Goal: Task Accomplishment & Management: Manage account settings

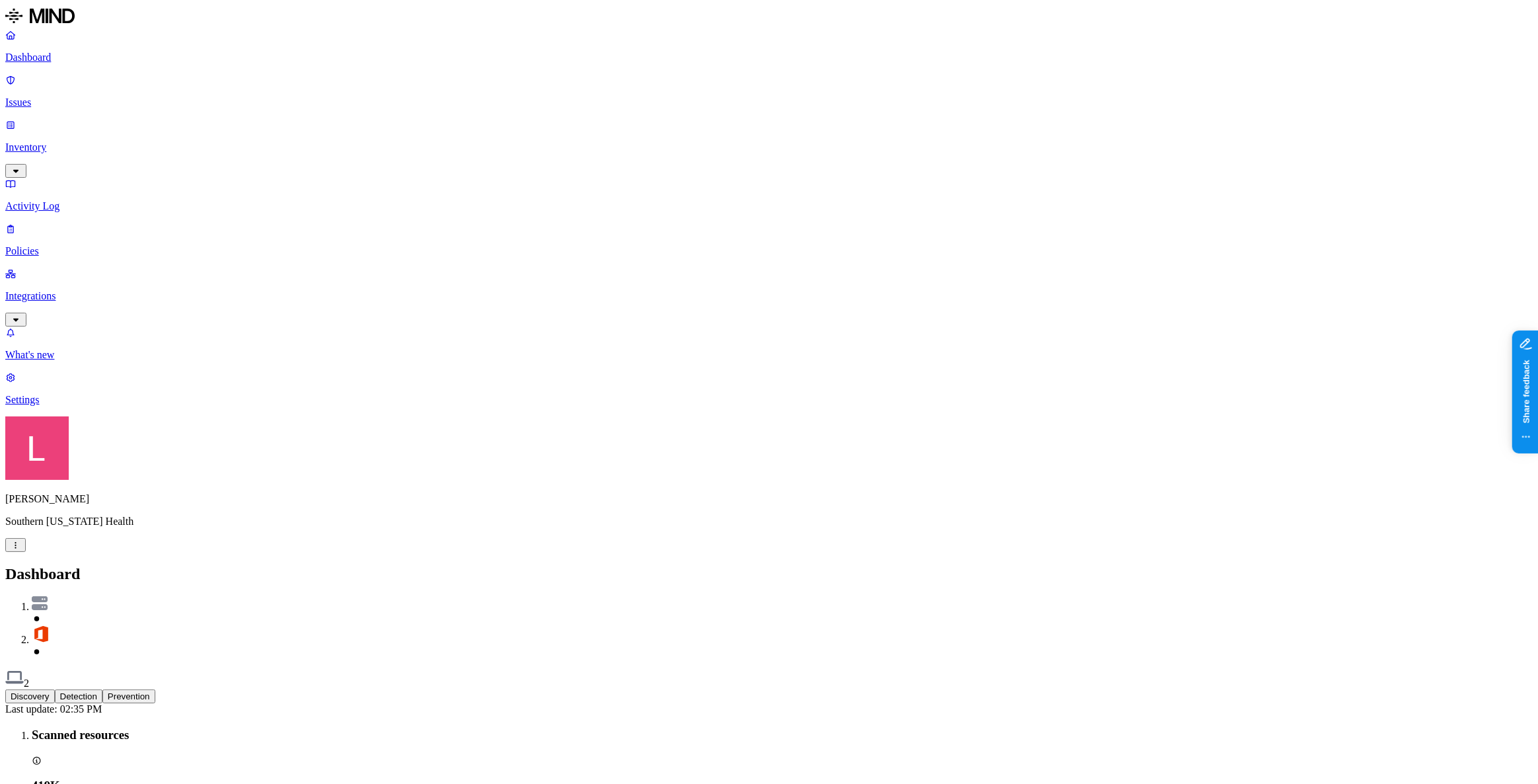
click at [66, 290] on p "Integrations" at bounding box center [769, 296] width 1527 height 12
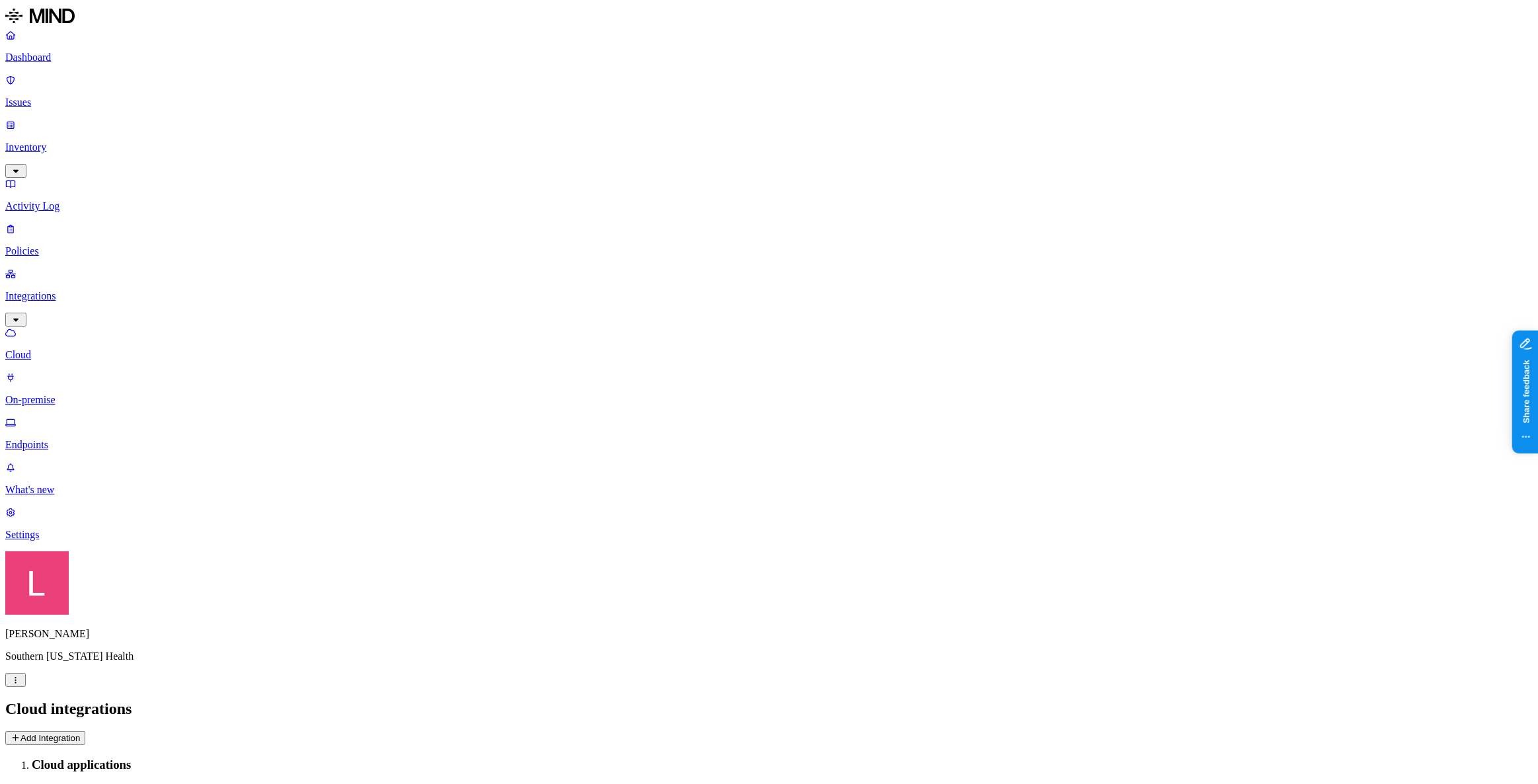
click at [79, 439] on p "Endpoints" at bounding box center [769, 445] width 1527 height 12
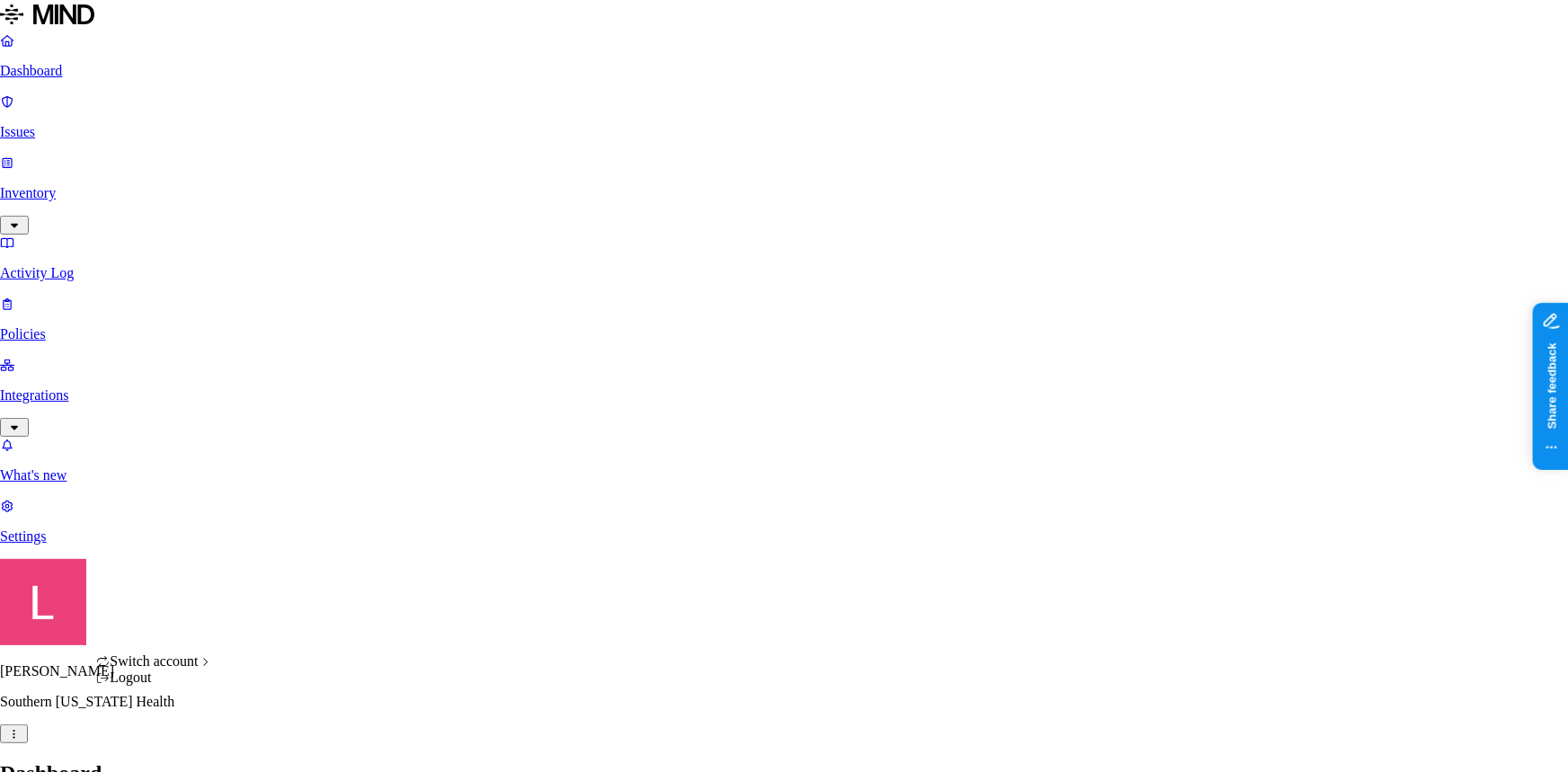
click at [296, 578] on div "ACME" at bounding box center [329, 570] width 175 height 16
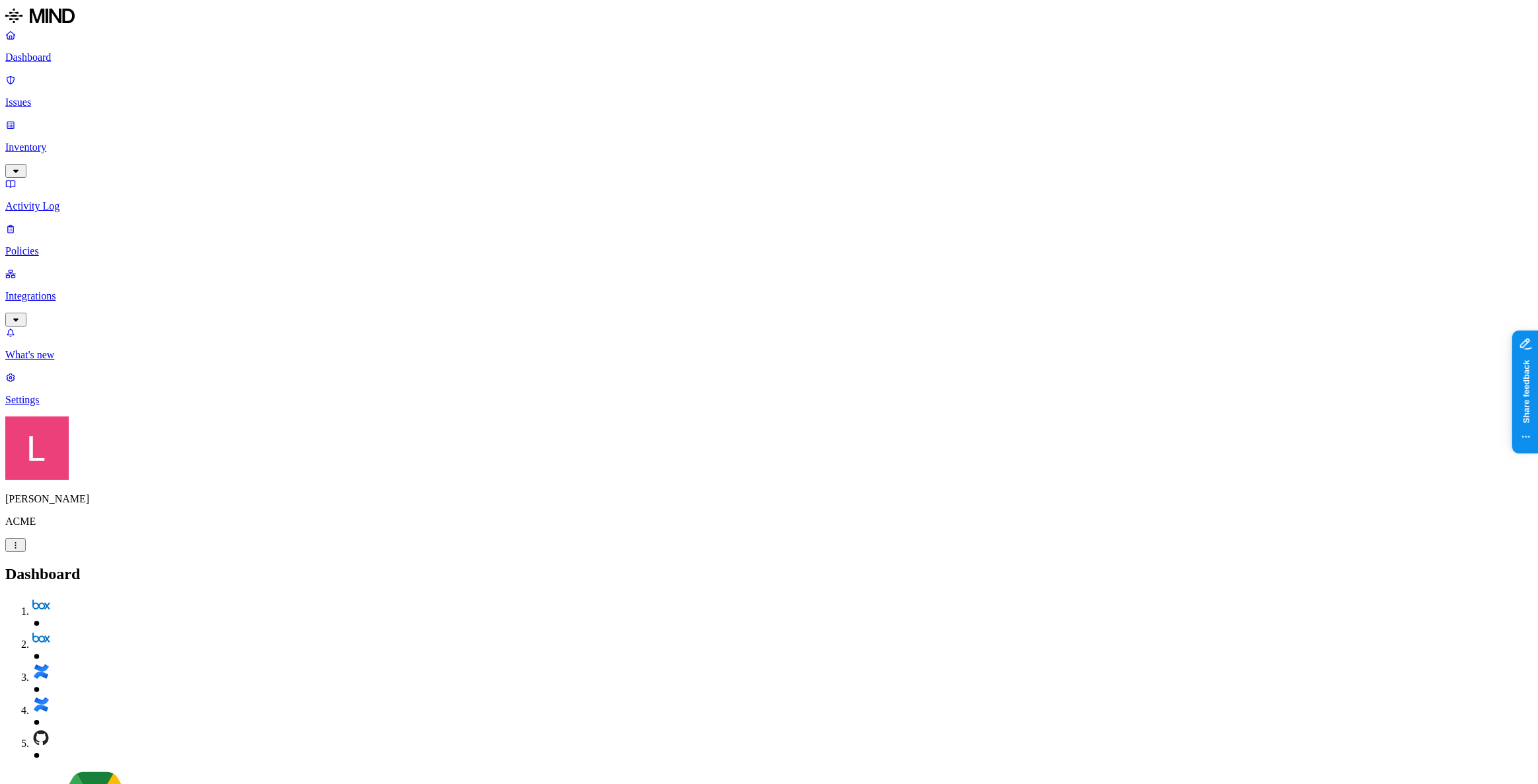
click at [16, 225] on icon at bounding box center [11, 229] width 11 height 9
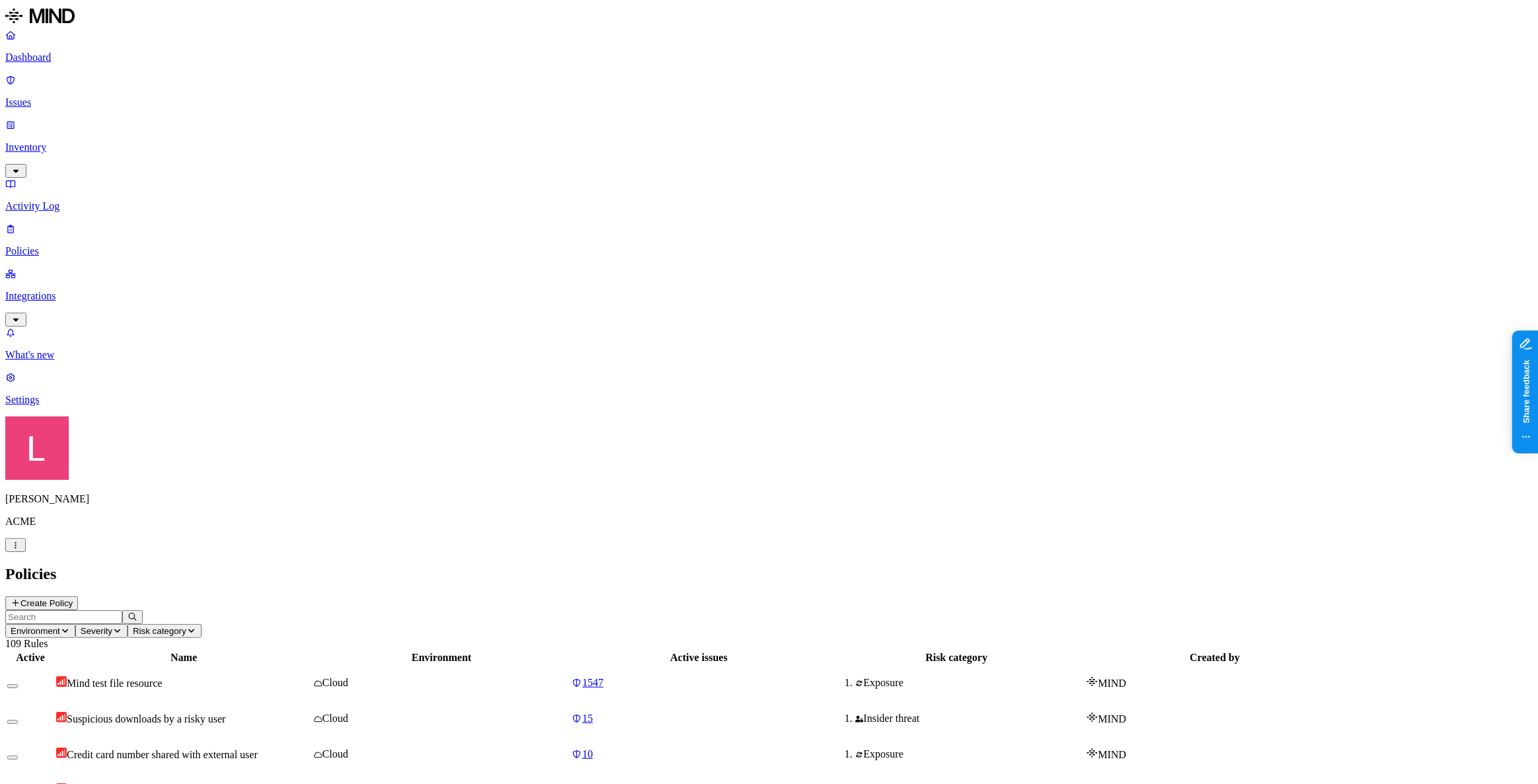
click at [20, 567] on icon at bounding box center [15, 603] width 10 height 8
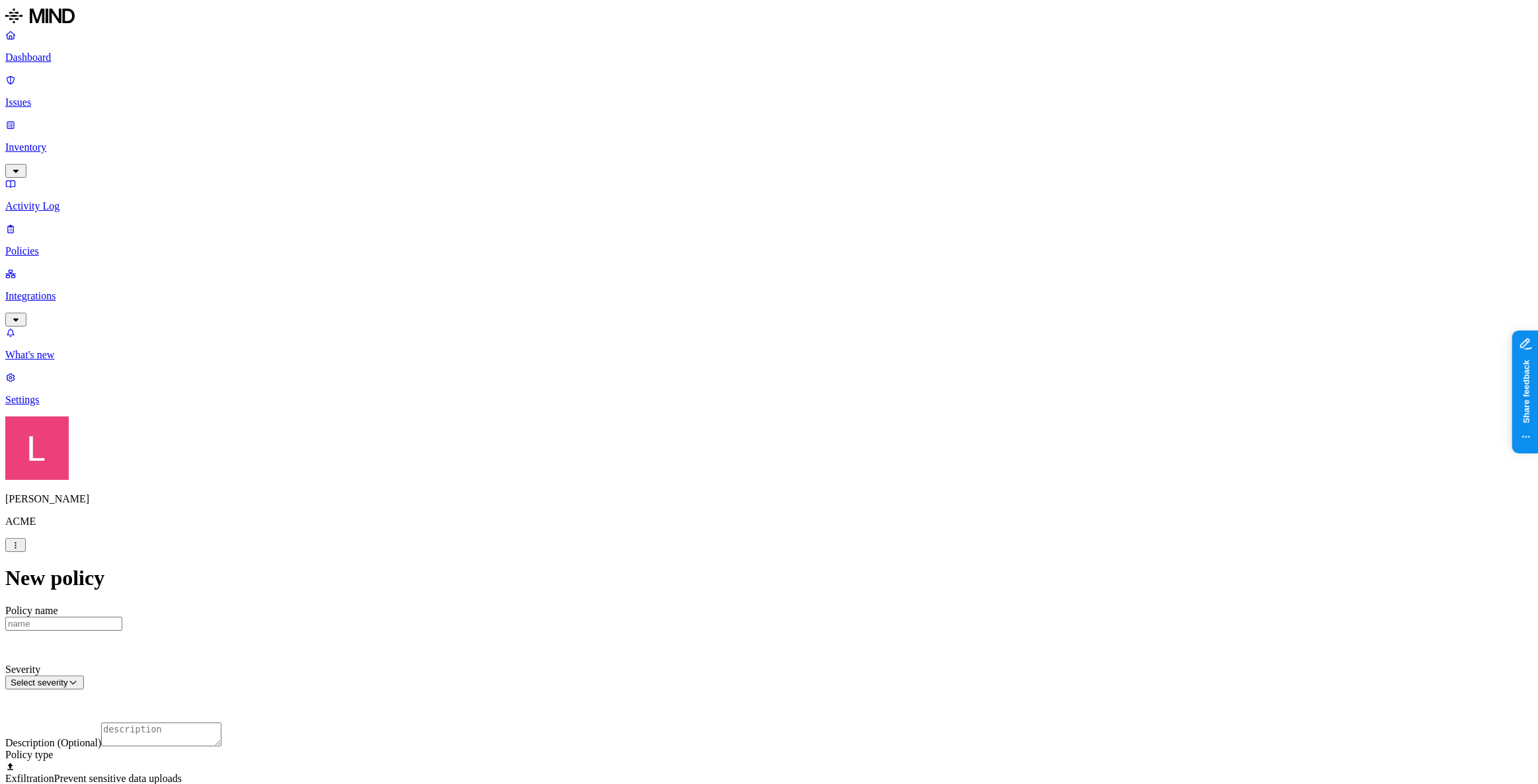
scroll to position [300, 0]
drag, startPoint x: 683, startPoint y: 286, endPoint x: 683, endPoint y: 279, distance: 7.0
click at [700, 295] on label "Classification" at bounding box center [700, 292] width 58 height 11
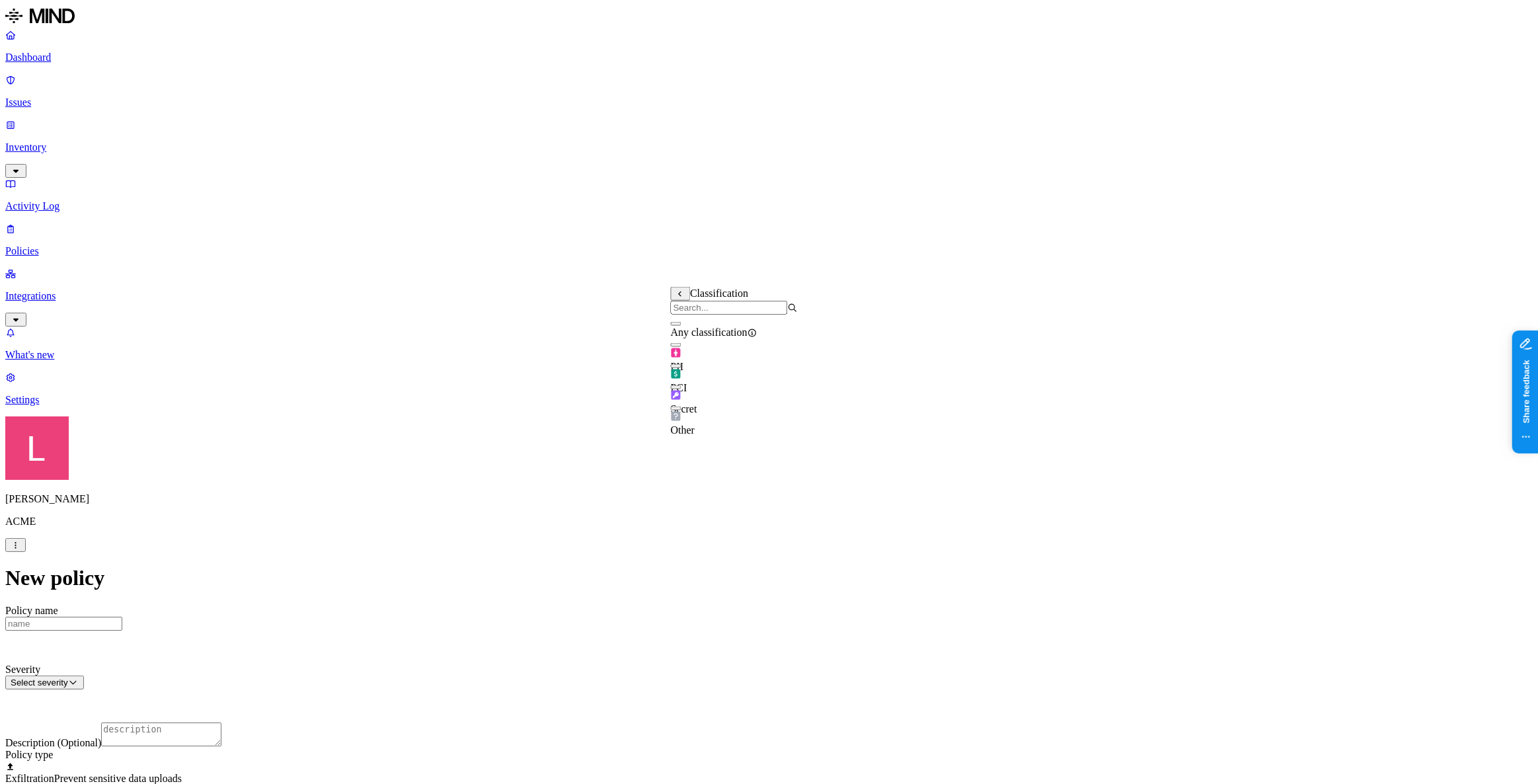
drag, startPoint x: 693, startPoint y: 405, endPoint x: 701, endPoint y: 403, distance: 8.2
click at [694, 405] on div "Secret" at bounding box center [734, 396] width 127 height 37
click at [733, 359] on label "Web Category" at bounding box center [714, 353] width 39 height 23
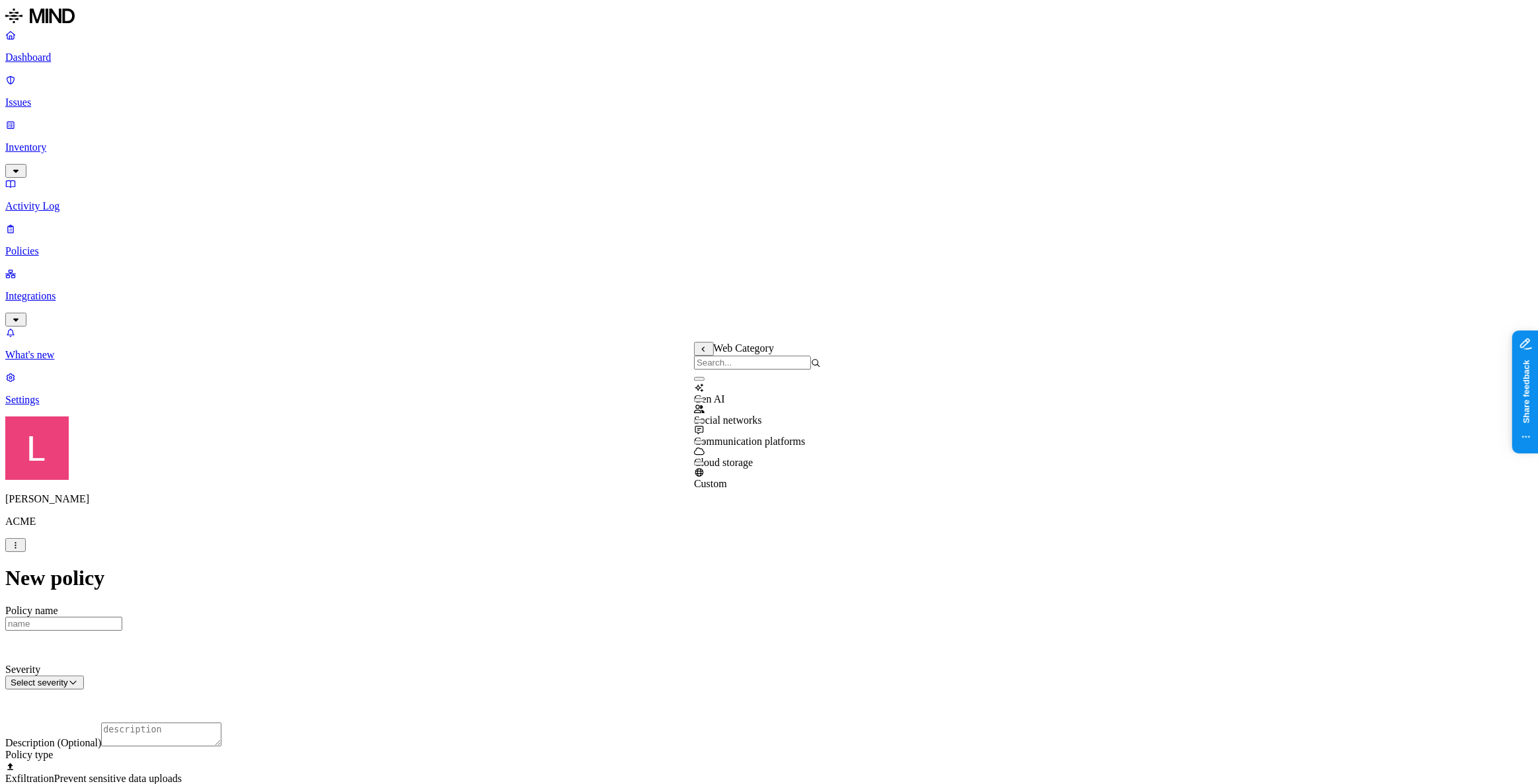
click at [705, 444] on button "button" at bounding box center [699, 442] width 11 height 4
click at [728, 435] on label "Web Domain" at bounding box center [711, 430] width 34 height 23
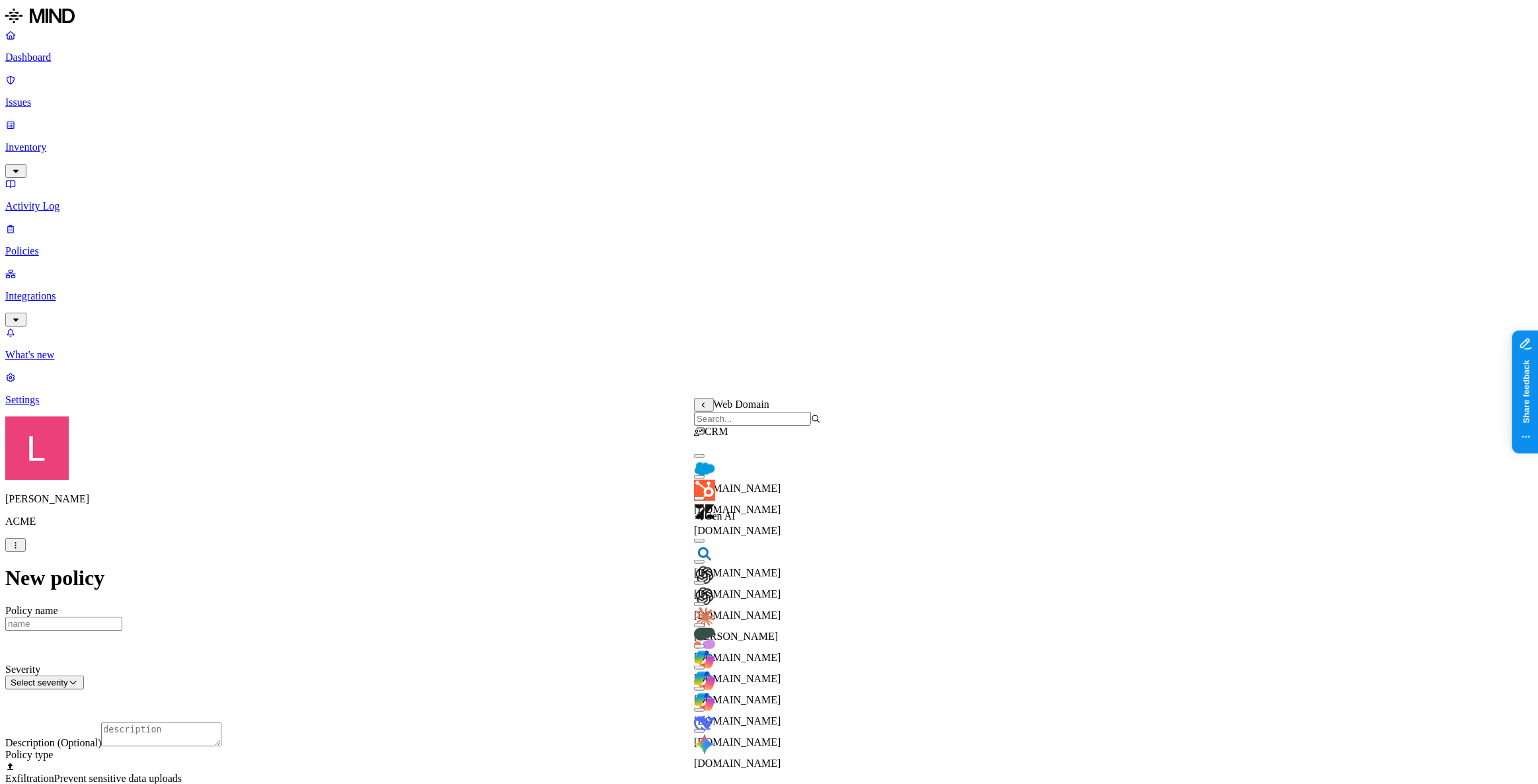
click at [773, 426] on input "search" at bounding box center [753, 418] width 117 height 14
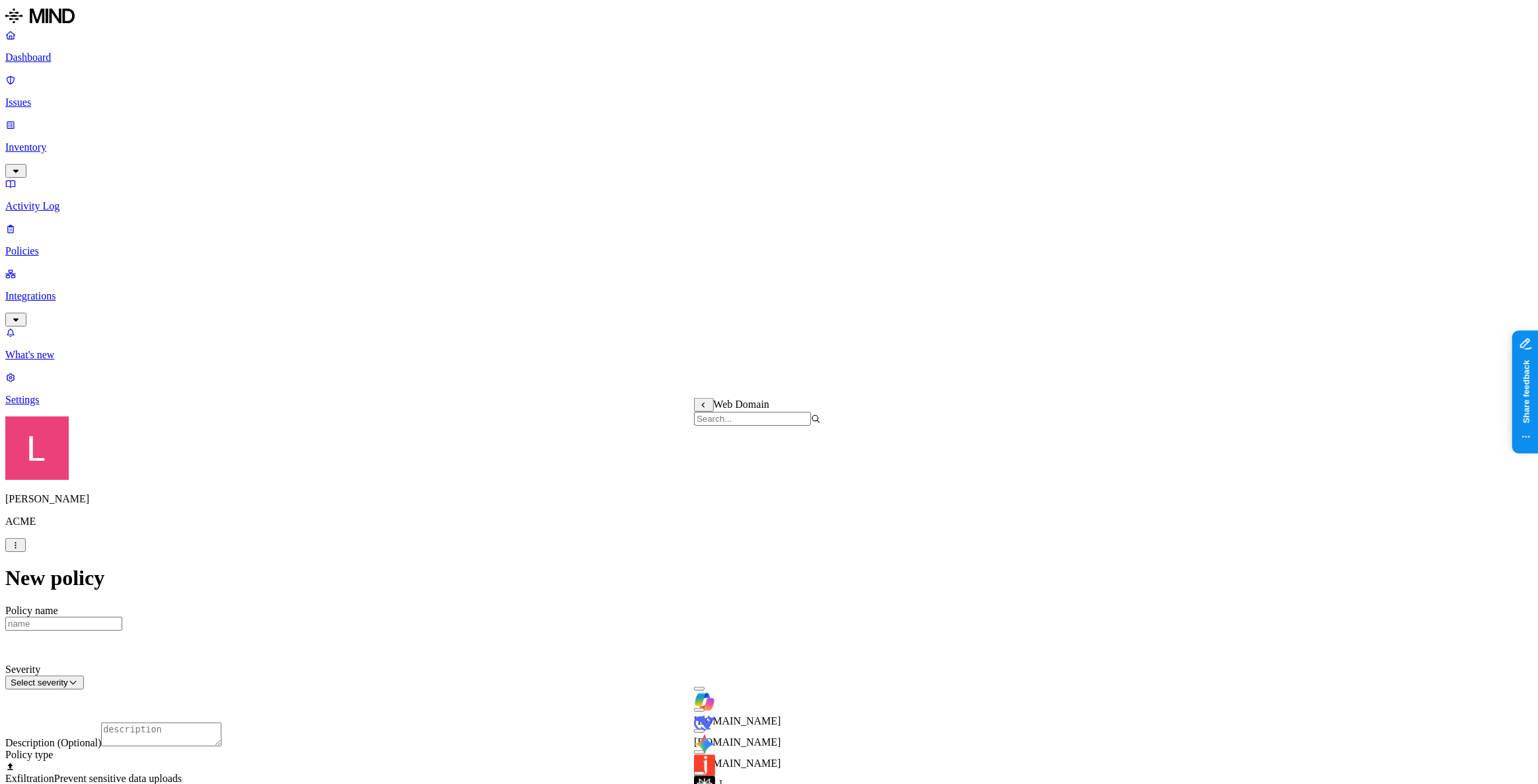
scroll to position [420, 0]
click at [845, 430] on label "AND" at bounding box center [834, 424] width 23 height 11
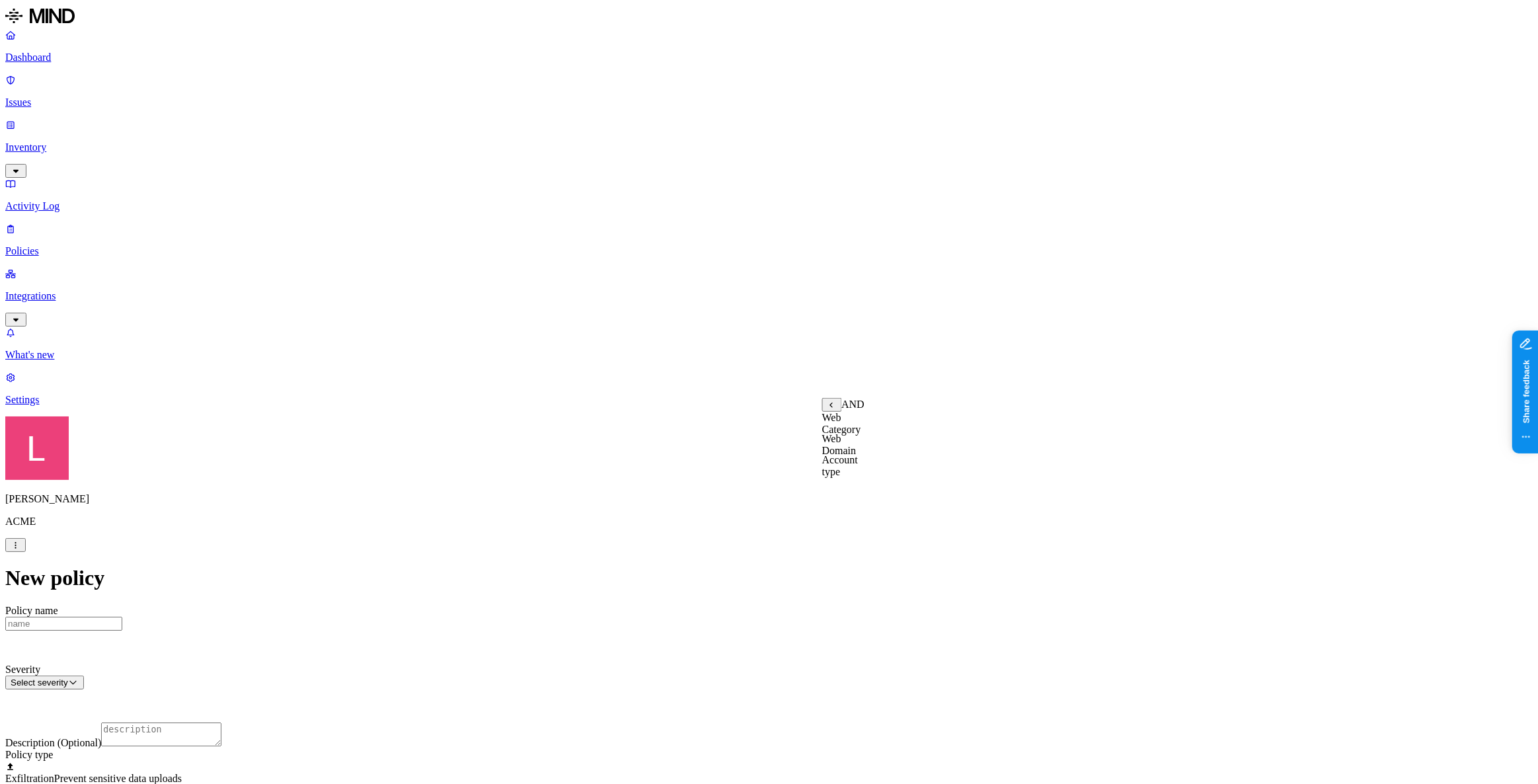
drag, startPoint x: 878, startPoint y: 477, endPoint x: 891, endPoint y: 481, distance: 13.6
click at [858, 477] on label "Account type" at bounding box center [840, 465] width 36 height 23
click at [873, 423] on label "Unmanaged" at bounding box center [848, 417] width 51 height 11
click at [47, 141] on p "Inventory" at bounding box center [769, 147] width 1527 height 12
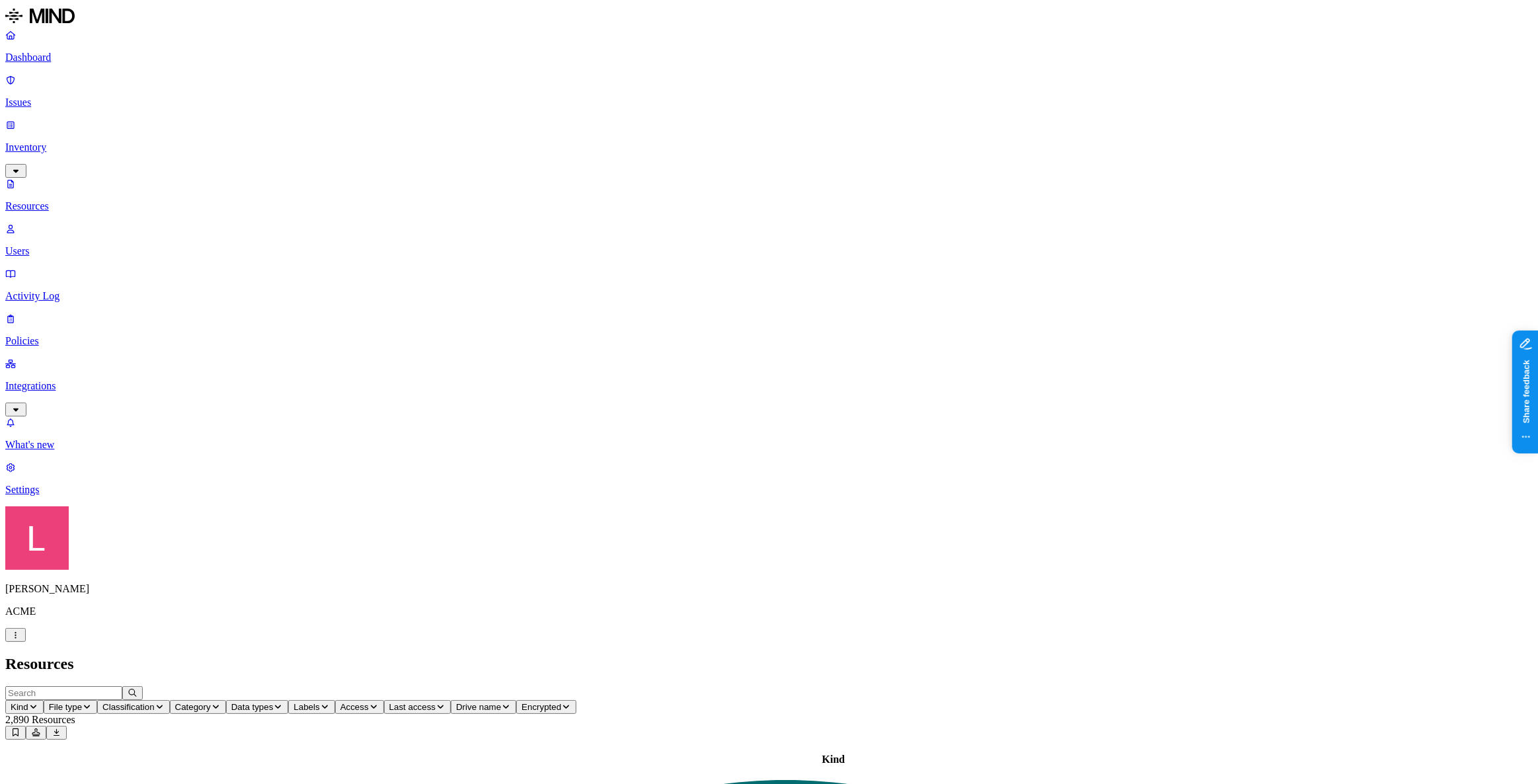
drag, startPoint x: 1514, startPoint y: 33, endPoint x: 1520, endPoint y: 19, distance: 15.2
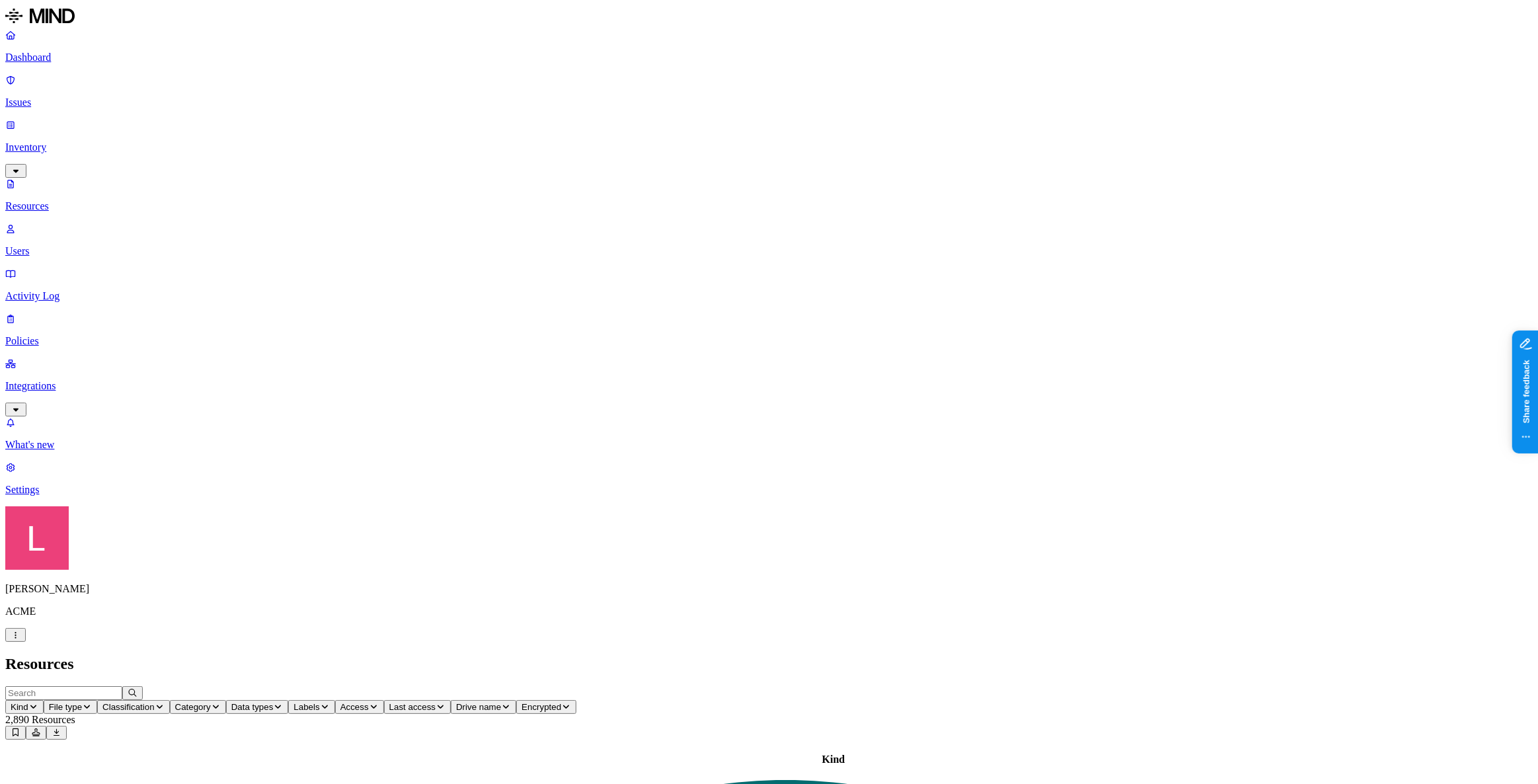
click at [369, 567] on span "Access" at bounding box center [354, 707] width 28 height 10
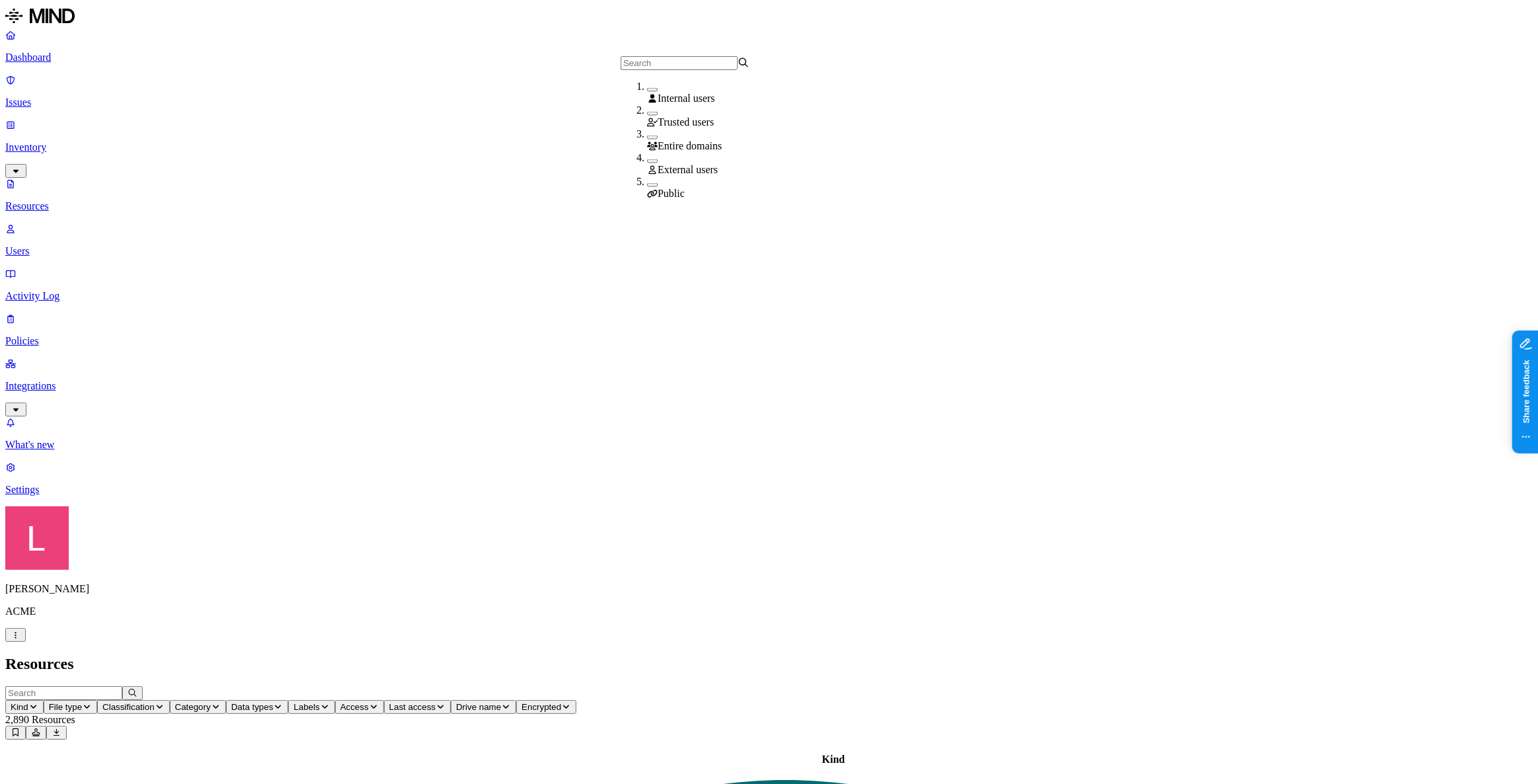
click at [687, 567] on h2 "Resources" at bounding box center [769, 664] width 1527 height 18
click at [274, 567] on span "Data types" at bounding box center [252, 707] width 42 height 10
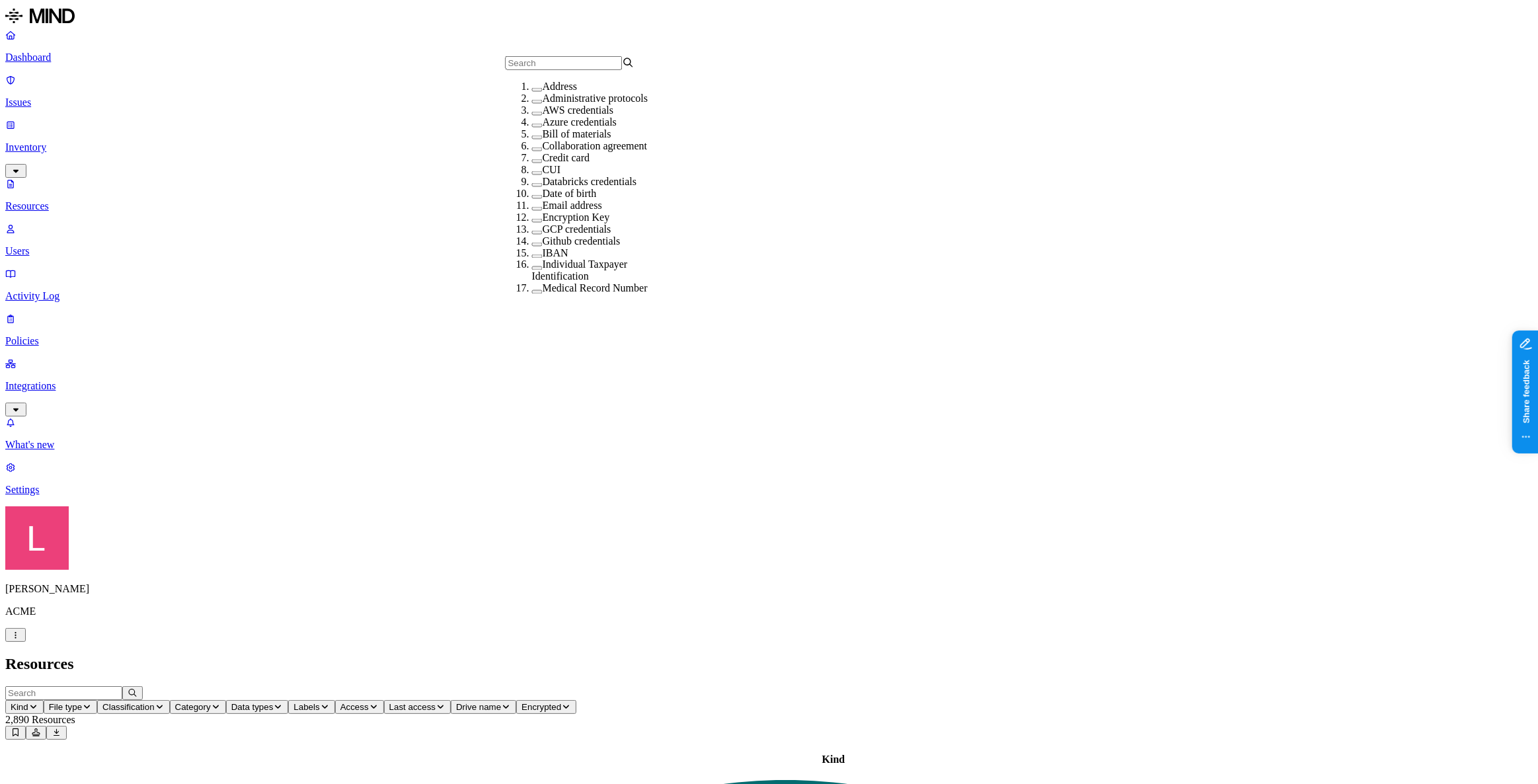
click at [219, 567] on icon "button" at bounding box center [215, 707] width 6 height 3
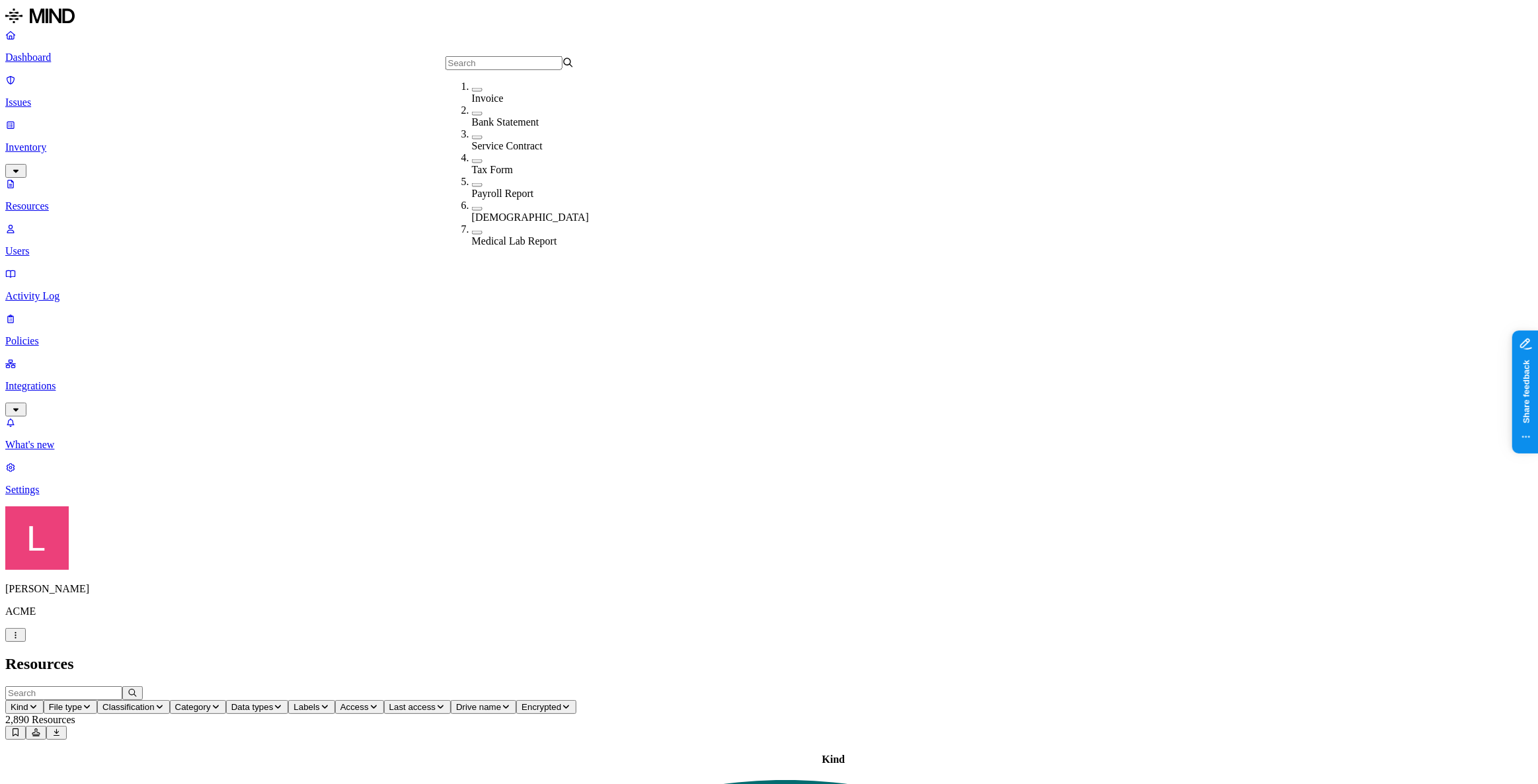
click at [155, 567] on span "Classification" at bounding box center [128, 707] width 52 height 10
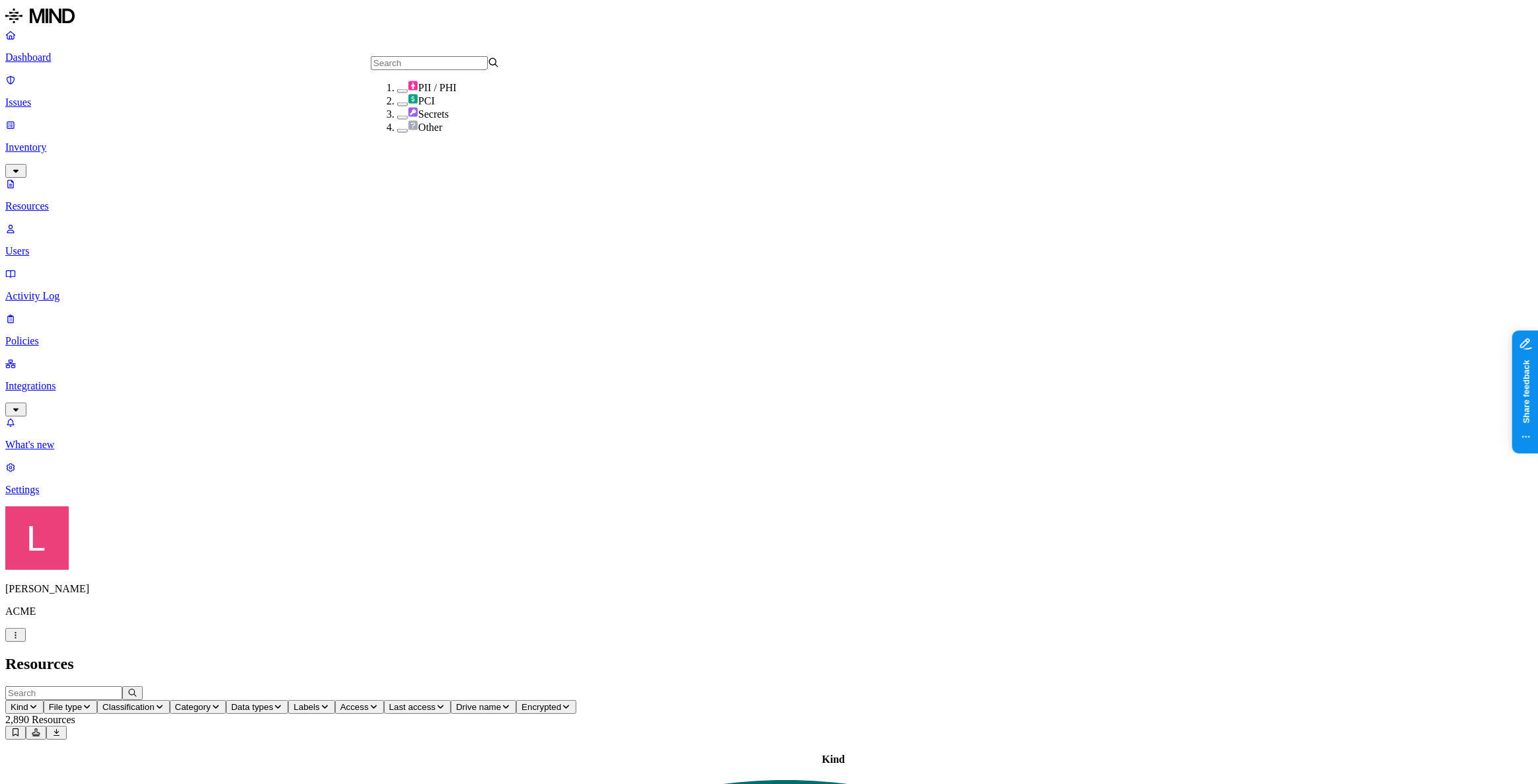
click at [397, 120] on button "button" at bounding box center [403, 118] width 11 height 4
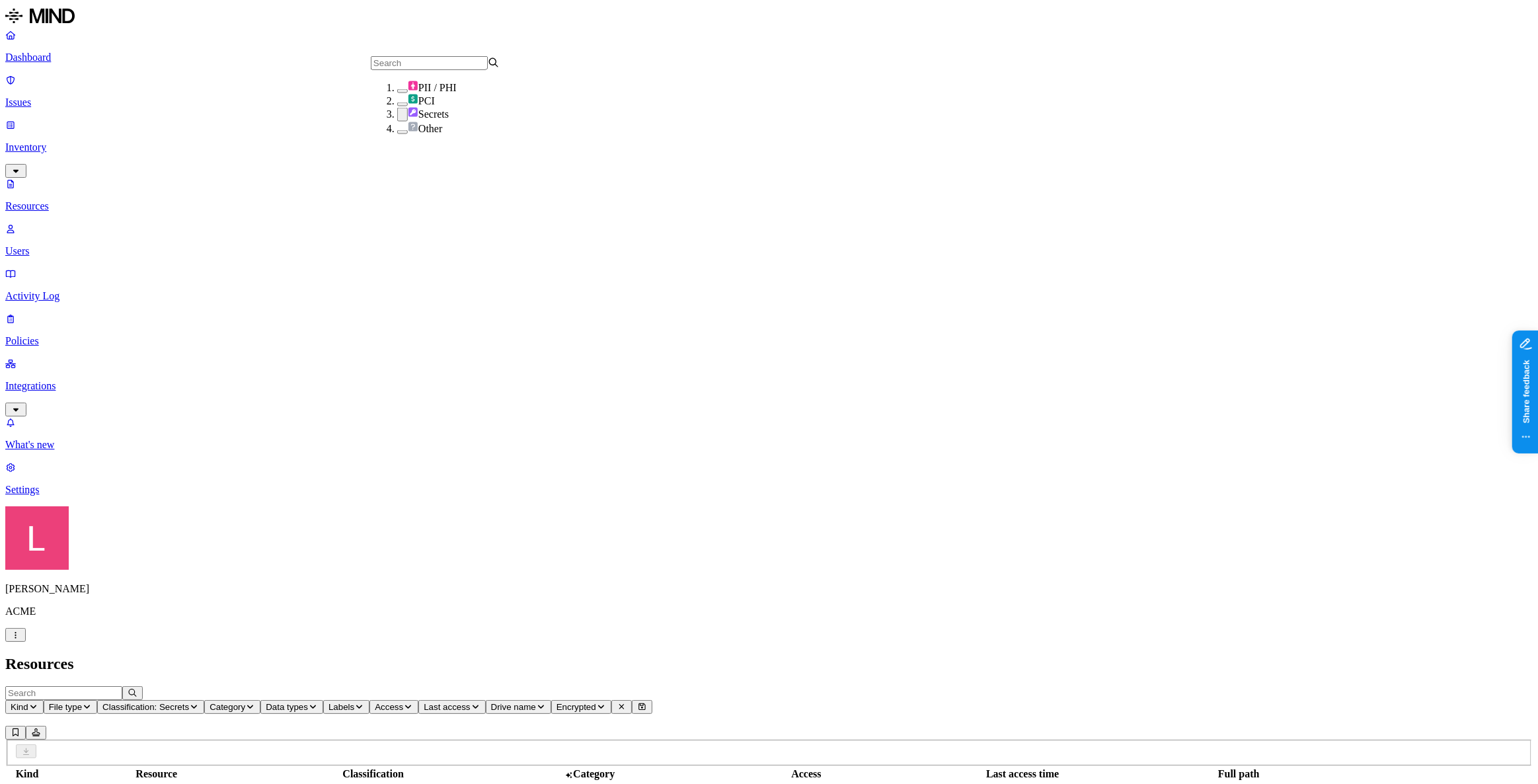
click at [542, 567] on h2 "Resources" at bounding box center [769, 664] width 1527 height 18
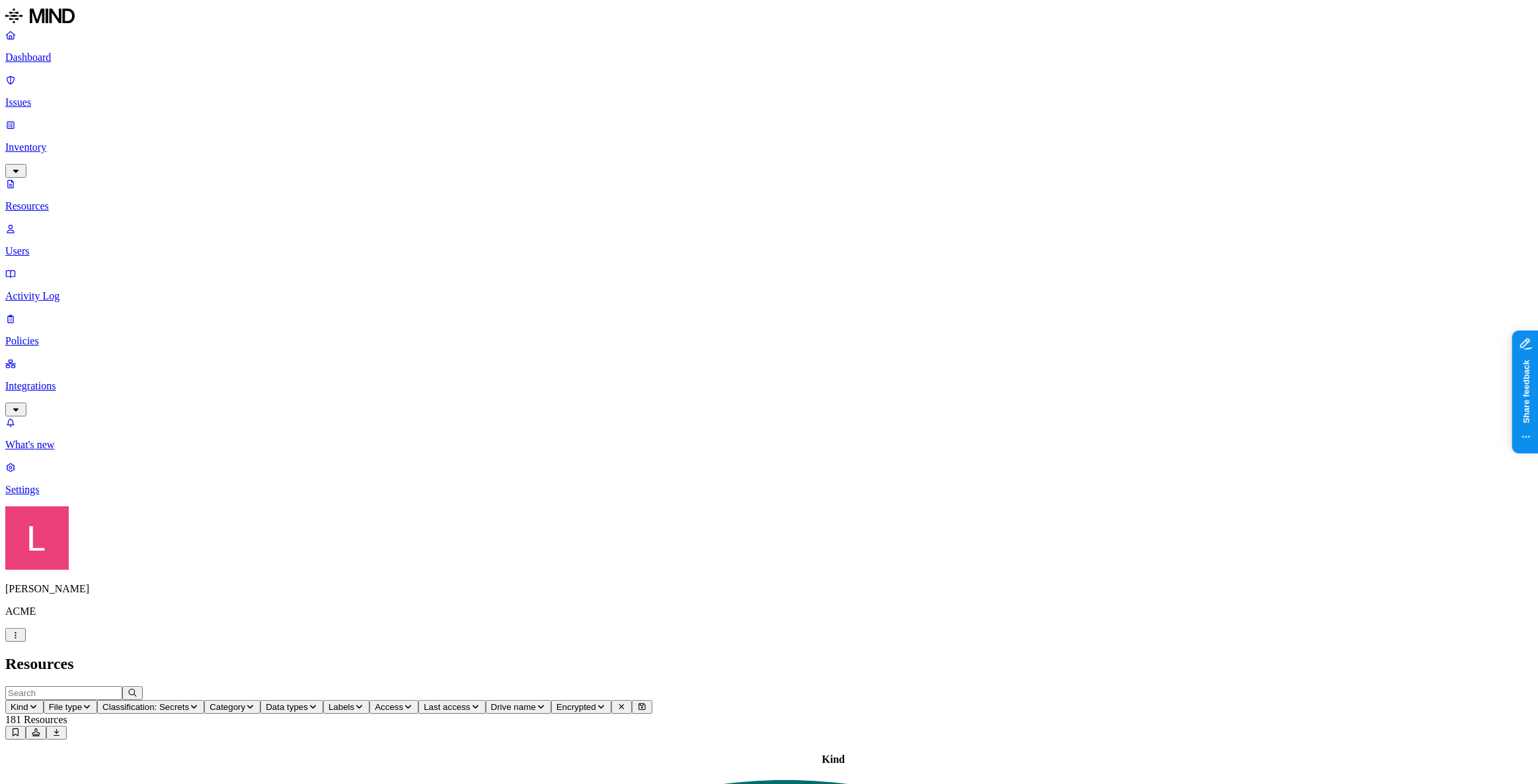
click at [65, 335] on p "Policies" at bounding box center [769, 341] width 1527 height 12
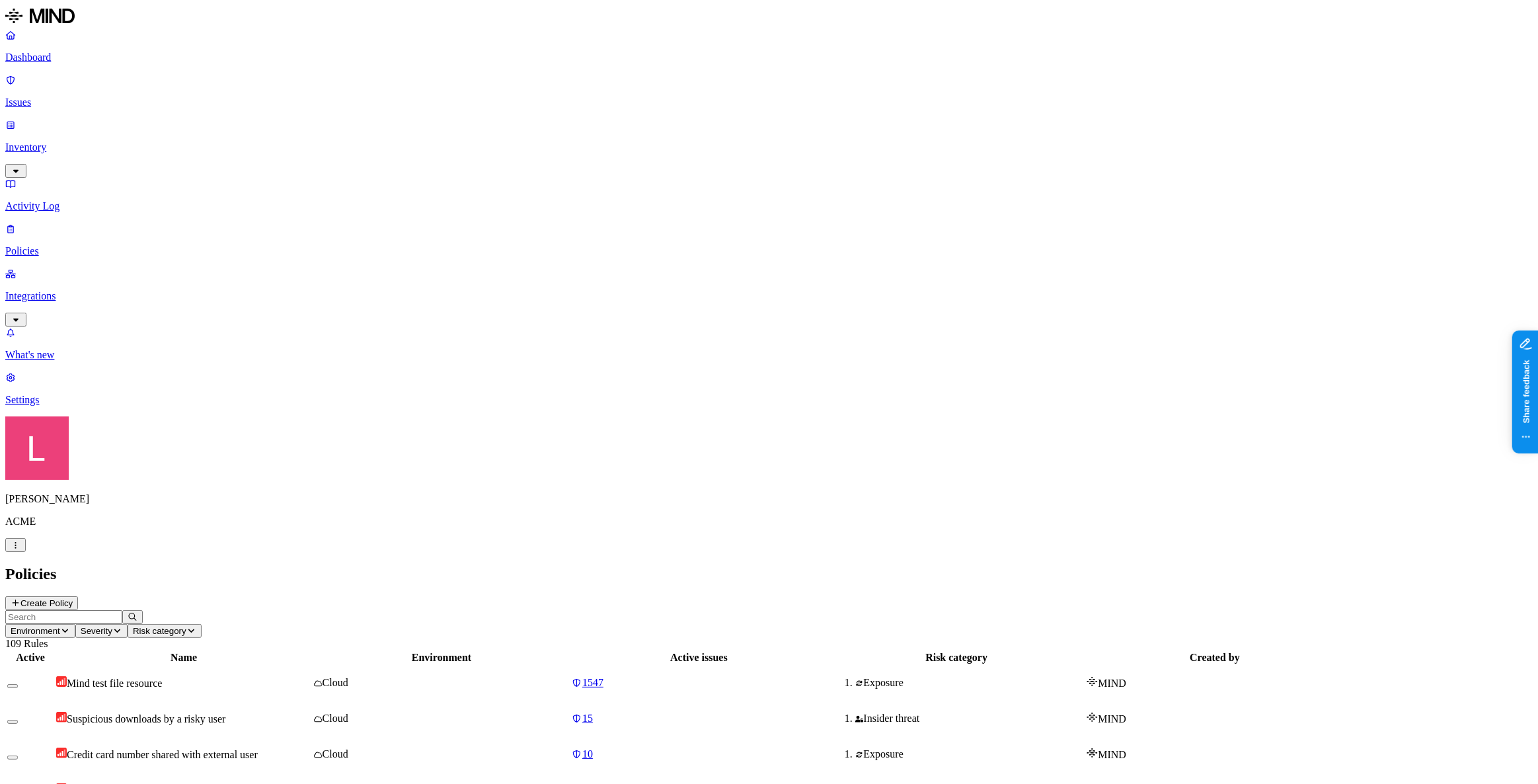
click at [78, 567] on button "Create Policy" at bounding box center [42, 603] width 73 height 14
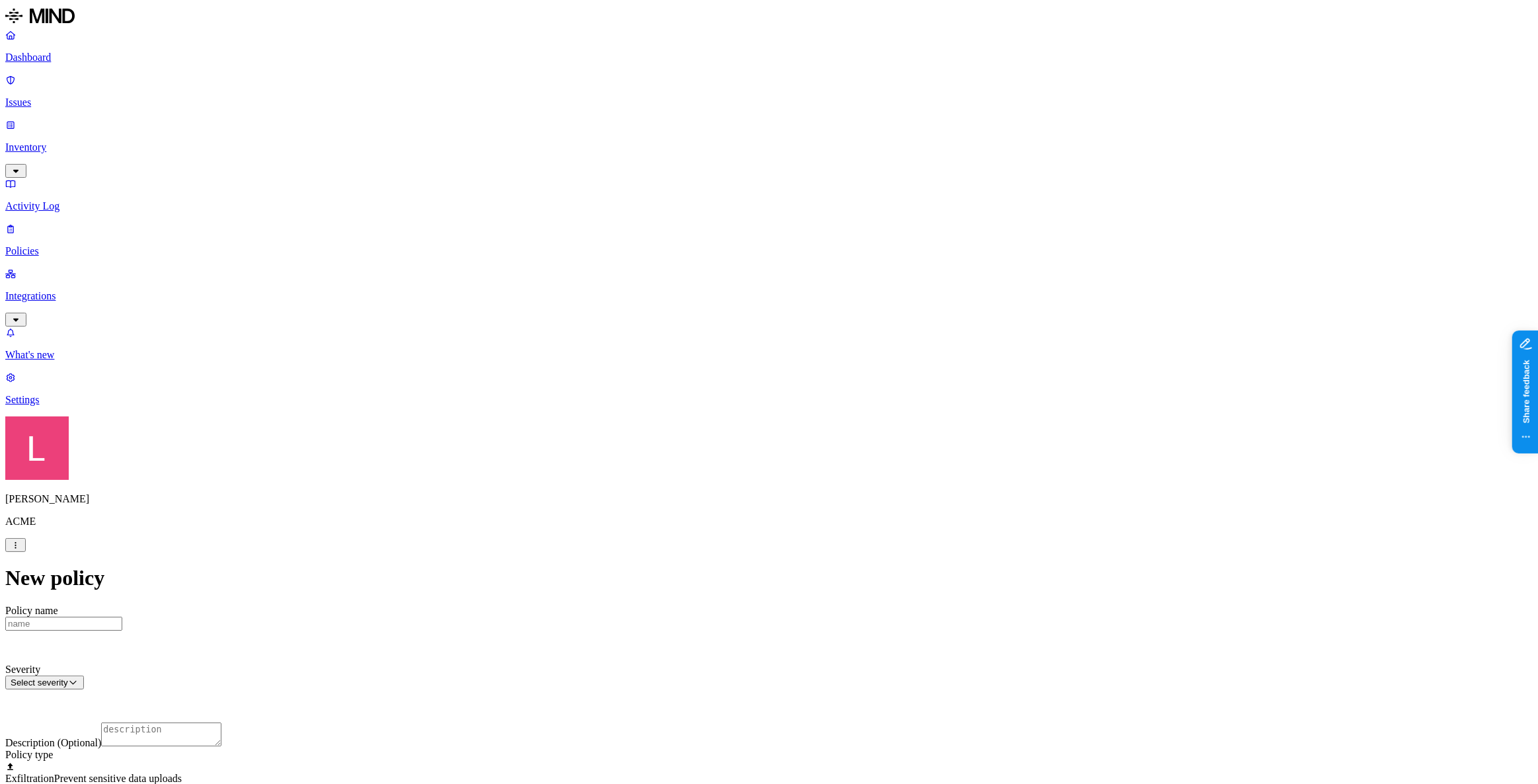
scroll to position [180, 0]
click at [715, 567] on label "Groups" at bounding box center [699, 621] width 31 height 11
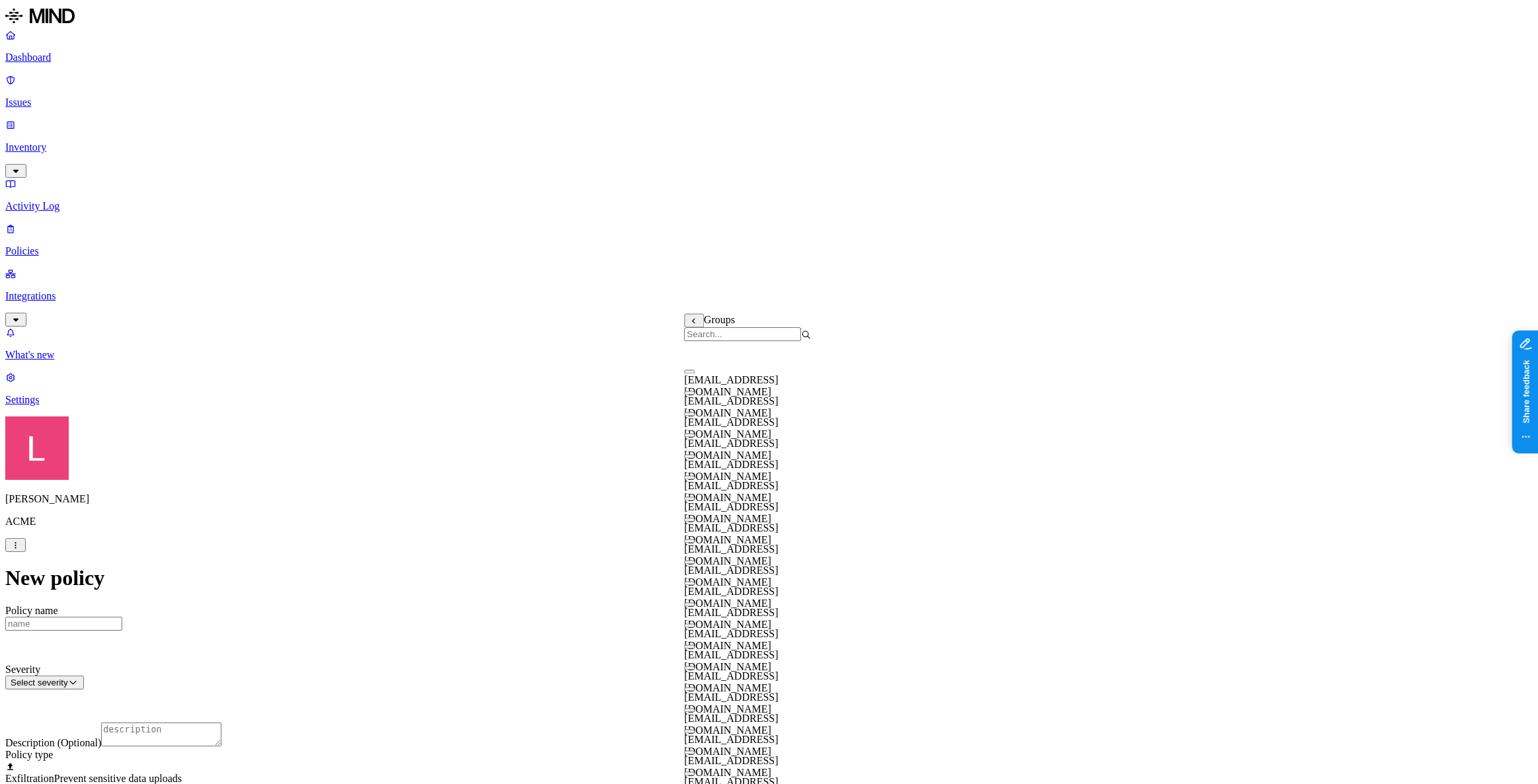
scroll to position [296, 0]
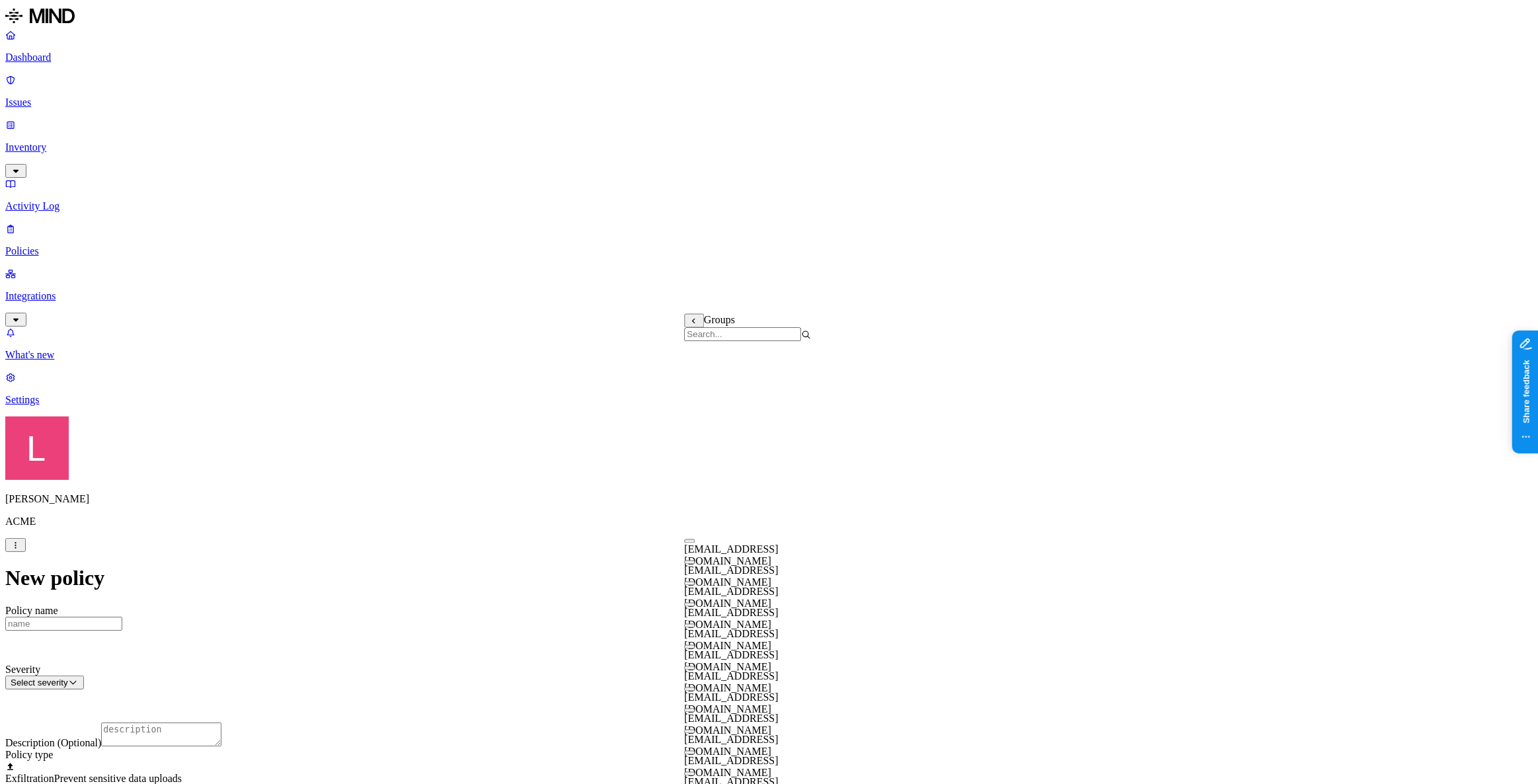
click at [701, 567] on div "[EMAIL_ADDRESS][DOMAIN_NAME]" at bounding box center [747, 761] width 127 height 36
click at [695, 567] on button "button" at bounding box center [689, 732] width 11 height 4
click at [695, 567] on button "button" at bounding box center [689, 711] width 11 height 4
click at [695, 567] on div "[EMAIL_ADDRESS][DOMAIN_NAME]" at bounding box center [747, 720] width 127 height 38
click at [697, 567] on div "[EMAIL_ADDRESS][DOMAIN_NAME]" at bounding box center [747, 697] width 127 height 36
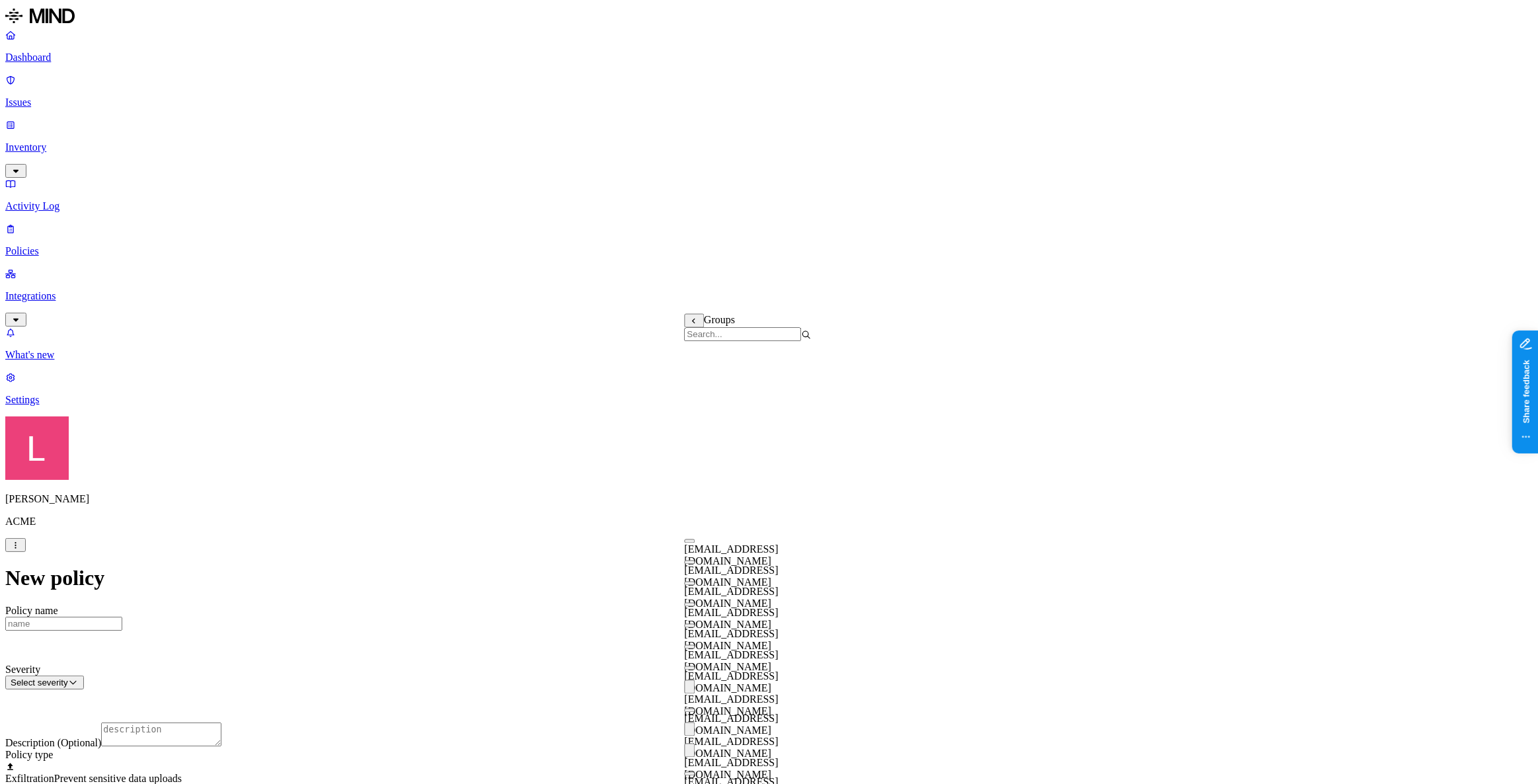
click at [695, 567] on button "button" at bounding box center [689, 668] width 11 height 4
click at [695, 567] on div "[EMAIL_ADDRESS][DOMAIN_NAME]" at bounding box center [747, 719] width 127 height 36
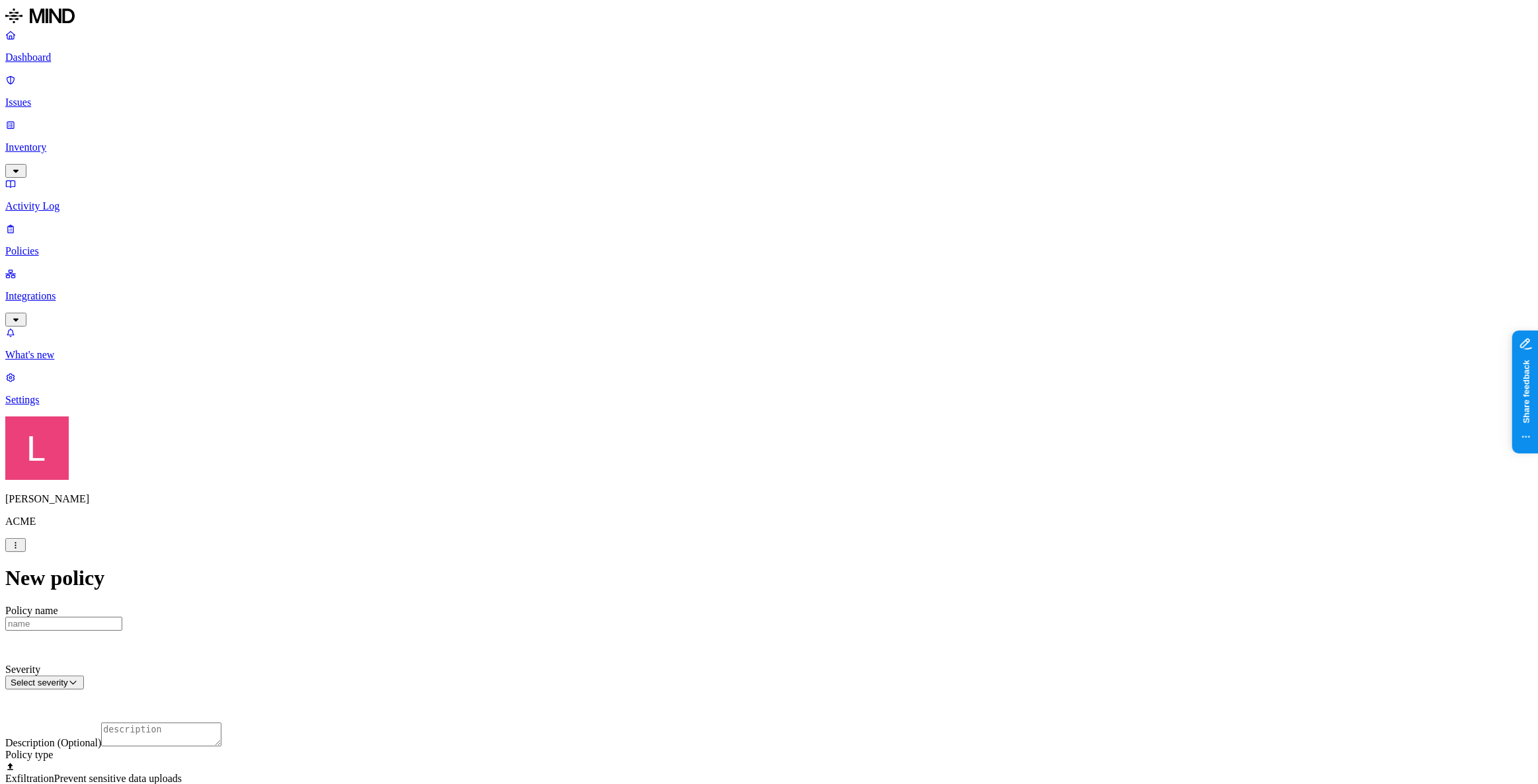
click at [110, 268] on link "Integrations" at bounding box center [769, 296] width 1527 height 57
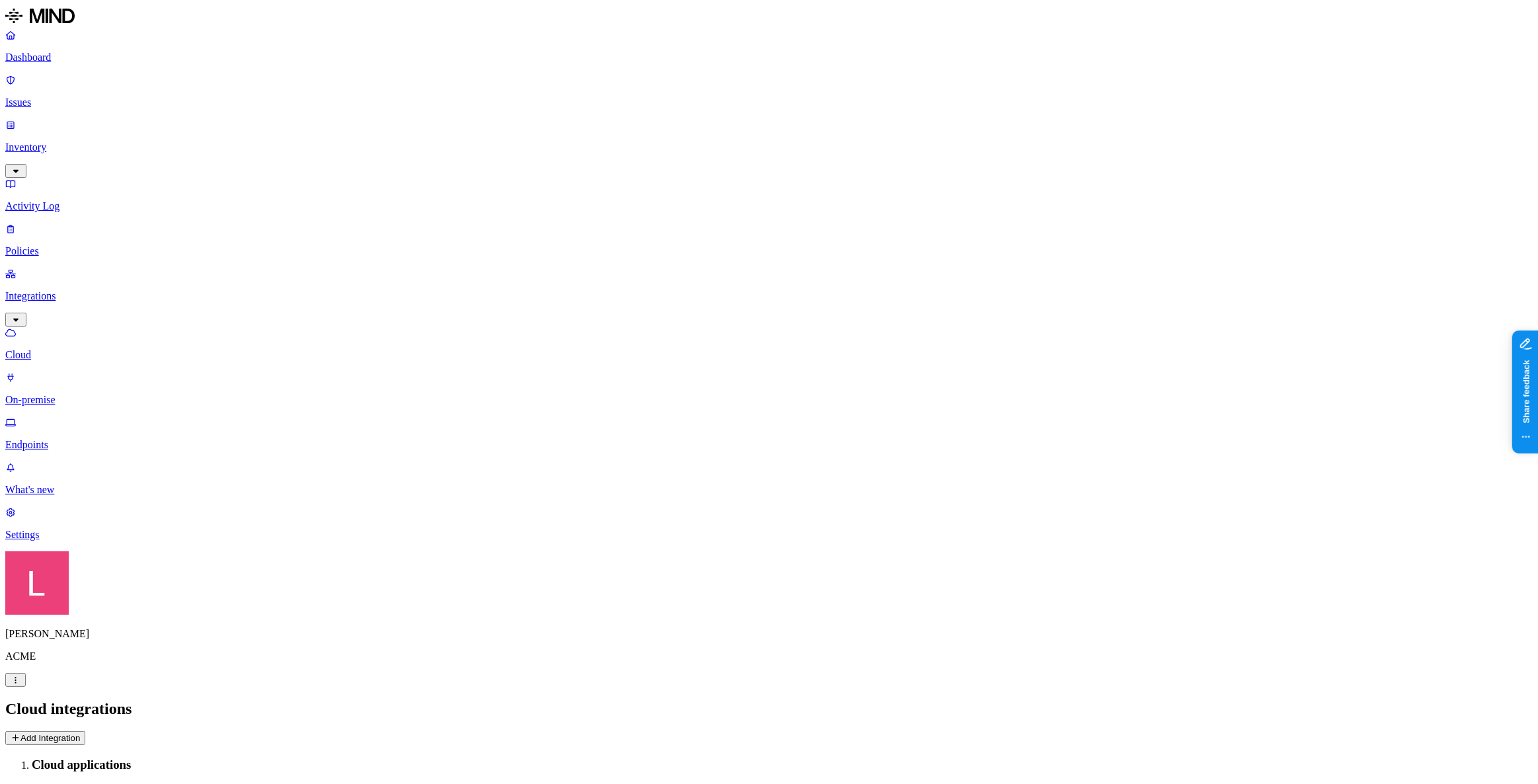
click at [60, 541] on link "Settings" at bounding box center [769, 523] width 1527 height 34
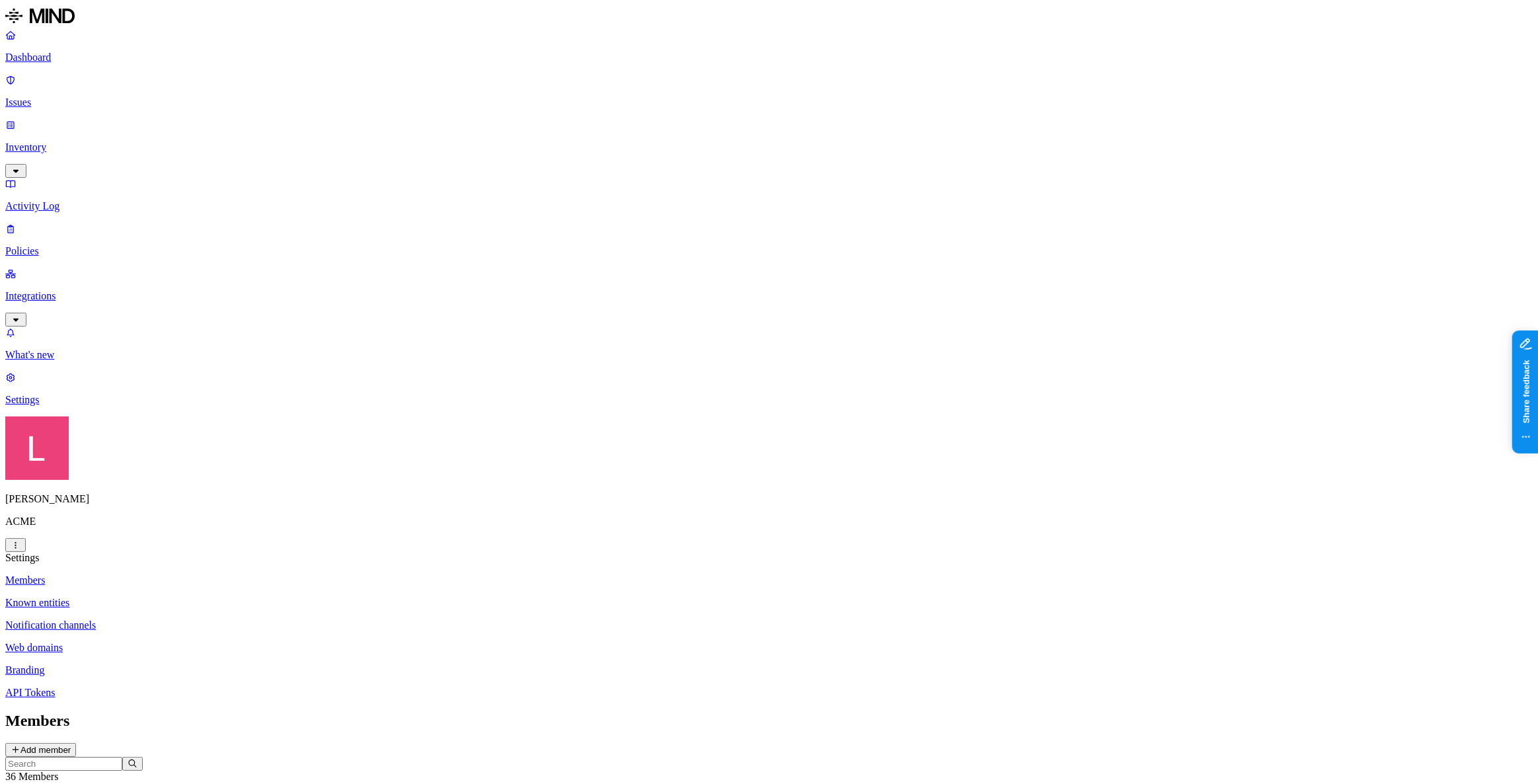
click at [212, 567] on p "Web domains" at bounding box center [769, 648] width 1527 height 12
drag, startPoint x: 734, startPoint y: 369, endPoint x: 843, endPoint y: 532, distance: 196.1
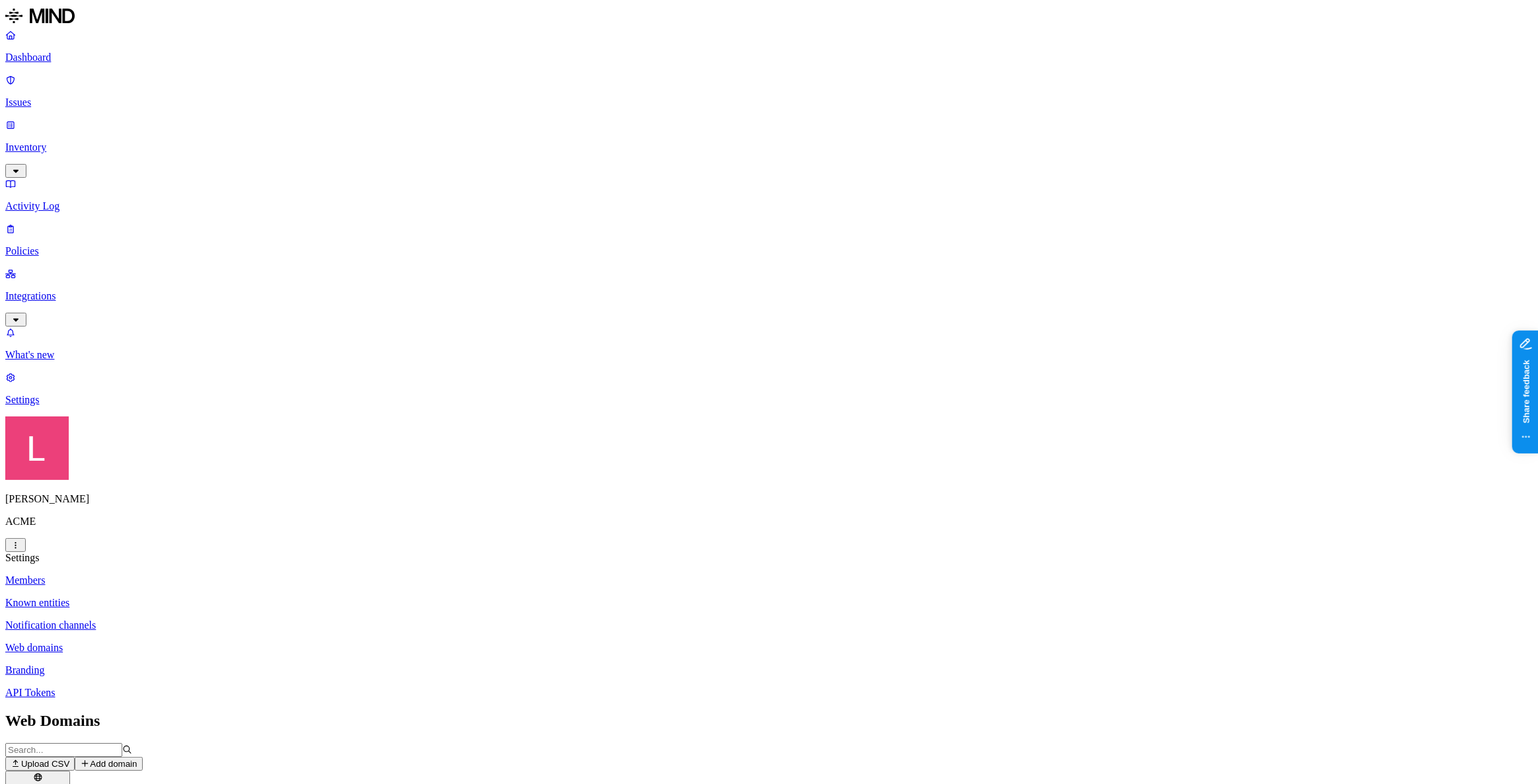
click at [188, 567] on p "Members" at bounding box center [769, 580] width 1527 height 12
click at [217, 567] on link "Notification channels" at bounding box center [769, 625] width 1527 height 12
click at [55, 56] on p "Dashboard" at bounding box center [769, 58] width 1527 height 12
